Goal: Task Accomplishment & Management: Manage account settings

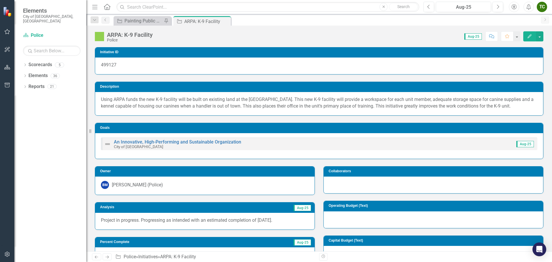
click at [528, 32] on button "Edit" at bounding box center [529, 36] width 13 height 10
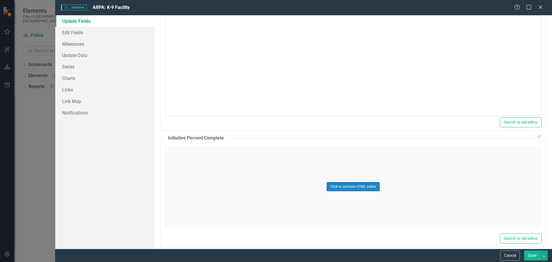
scroll to position [334, 0]
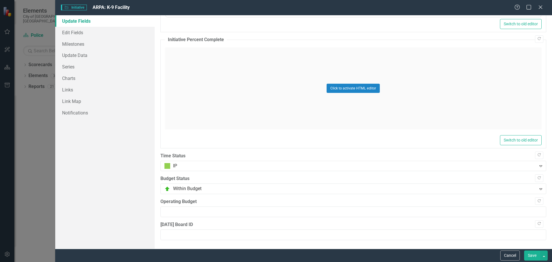
click at [535, 256] on button "Save" at bounding box center [532, 255] width 16 height 10
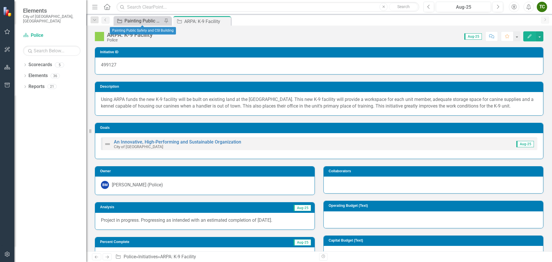
click at [152, 20] on div "Painting Public Safety and CSI Building" at bounding box center [143, 20] width 38 height 7
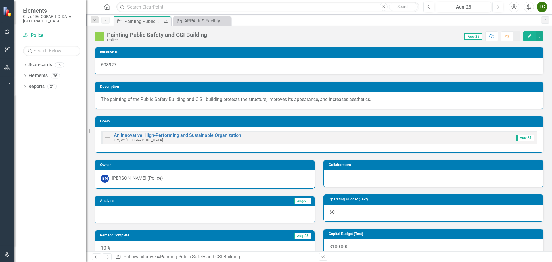
click at [529, 34] on icon "Edit" at bounding box center [529, 36] width 5 height 4
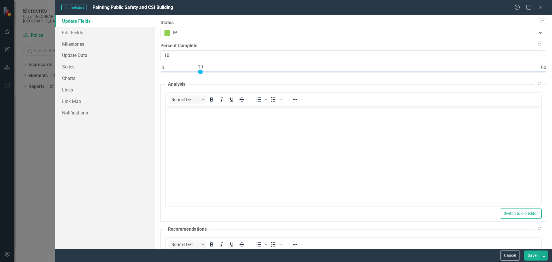
click at [531, 254] on button "Save" at bounding box center [532, 255] width 16 height 10
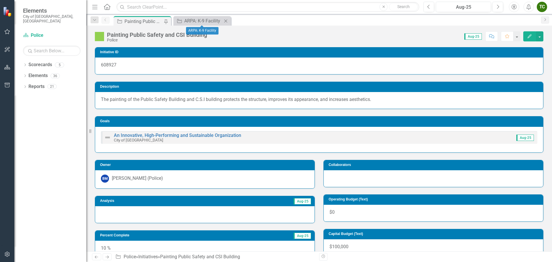
click at [226, 19] on icon "Close" at bounding box center [226, 21] width 6 height 5
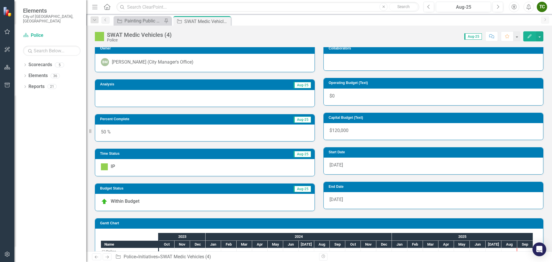
scroll to position [144, 0]
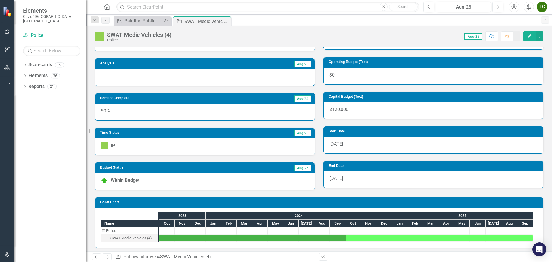
click at [530, 37] on icon "button" at bounding box center [529, 36] width 4 height 4
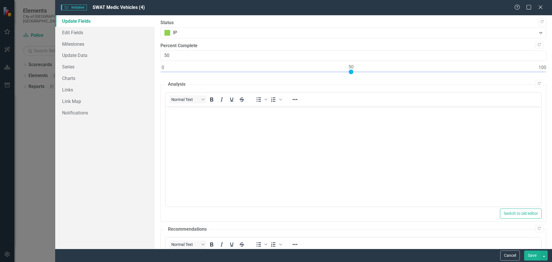
scroll to position [0, 0]
click at [536, 256] on button "Save" at bounding box center [532, 255] width 16 height 10
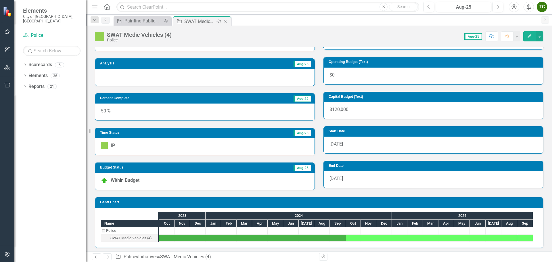
click at [225, 21] on icon at bounding box center [225, 21] width 3 height 3
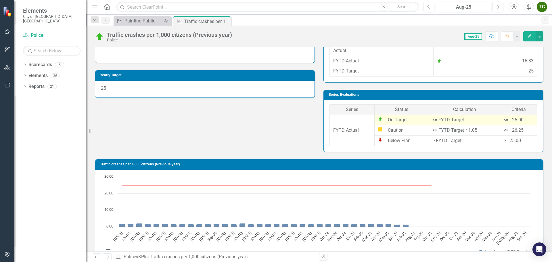
scroll to position [230, 0]
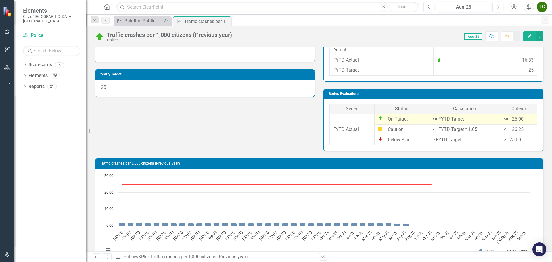
click at [531, 36] on icon "button" at bounding box center [529, 36] width 4 height 4
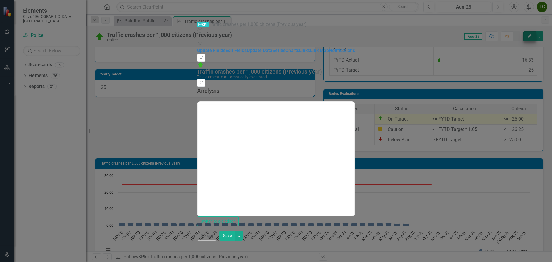
scroll to position [0, 0]
click at [247, 48] on link "Update Data" at bounding box center [260, 50] width 26 height 5
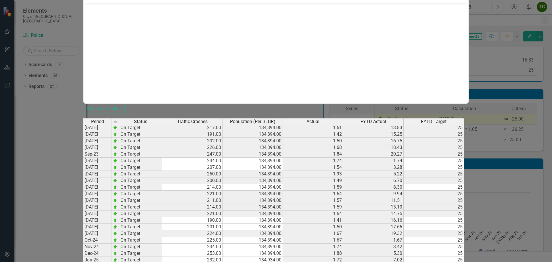
scroll to position [100, 0]
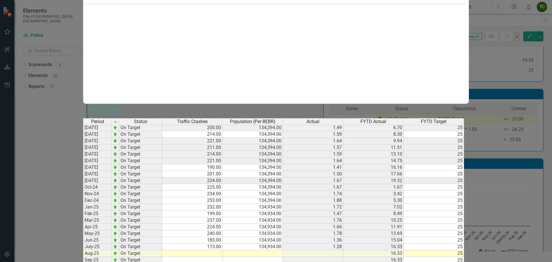
click at [277, 154] on tbody "[DATE] On Target 253.00 134,394.00 1.88 3.68 [DATE] On Target 277.00 134,394.00…" at bounding box center [273, 187] width 381 height 311
click at [283, 250] on td at bounding box center [252, 253] width 60 height 7
type textarea "134934."
